Goal: Navigation & Orientation: Find specific page/section

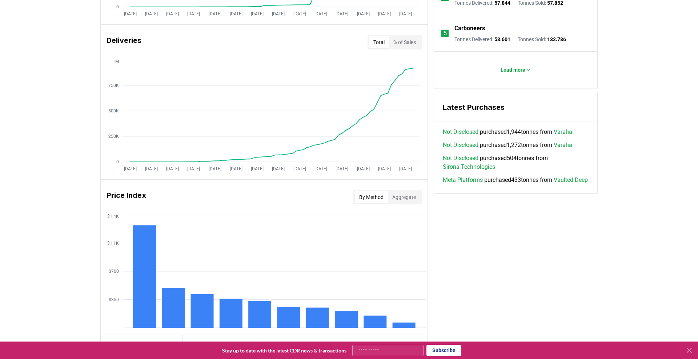
scroll to position [426, 0]
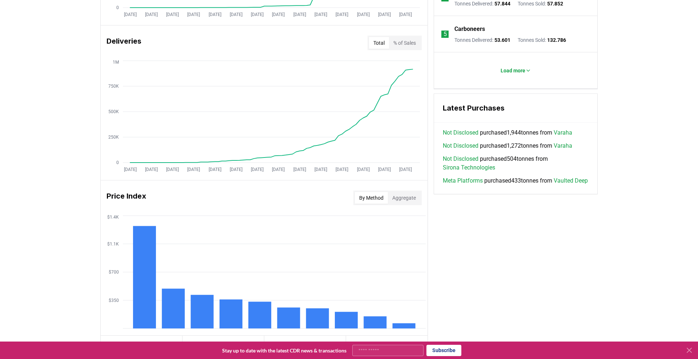
click at [411, 41] on button "% of Sales" at bounding box center [404, 43] width 31 height 12
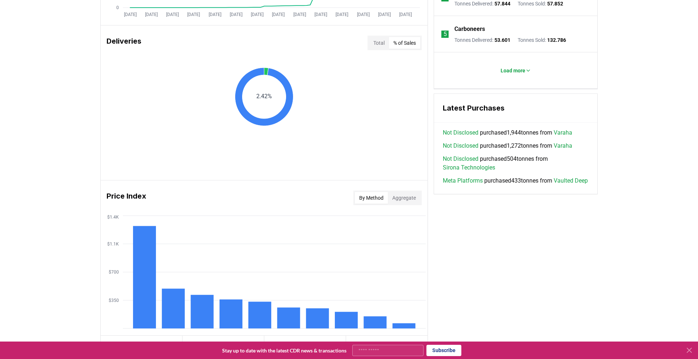
click at [385, 42] on button "Total" at bounding box center [379, 43] width 20 height 12
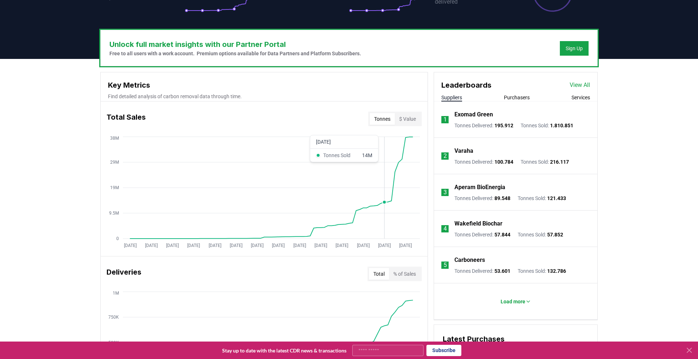
scroll to position [195, 0]
click at [521, 96] on button "Purchasers" at bounding box center [517, 96] width 26 height 7
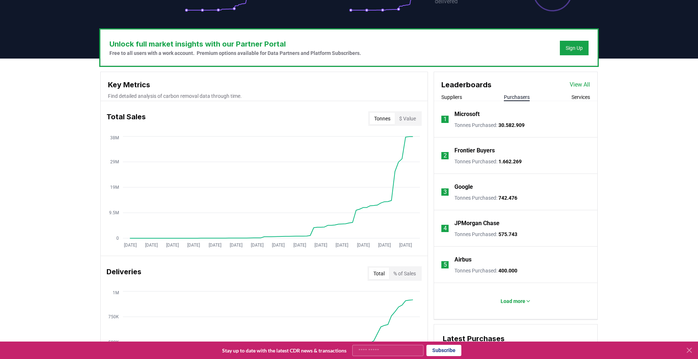
click at [576, 100] on button "Services" at bounding box center [581, 96] width 19 height 7
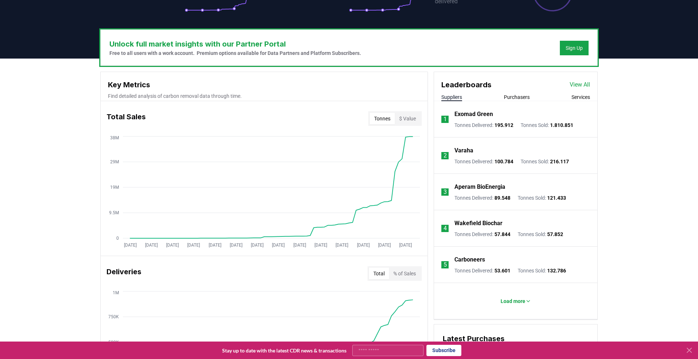
click at [456, 95] on button "Suppliers" at bounding box center [451, 96] width 21 height 7
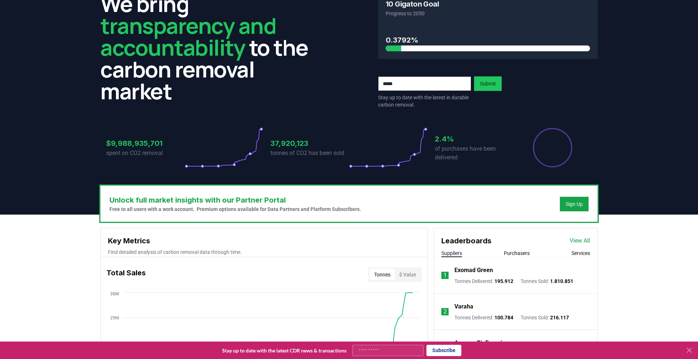
scroll to position [0, 0]
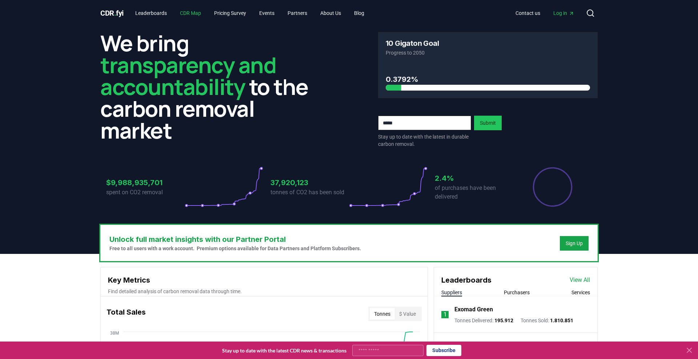
click at [196, 13] on link "CDR Map" at bounding box center [190, 13] width 33 height 13
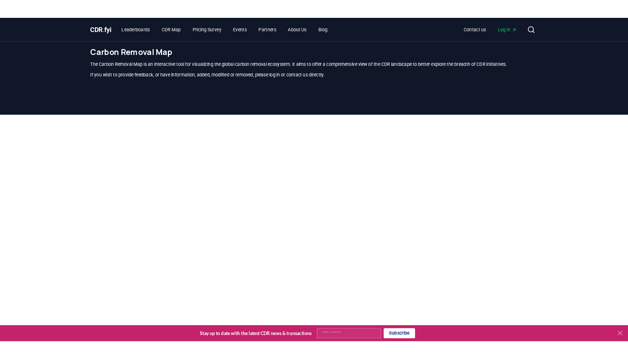
scroll to position [214, 0]
